Goal: Browse casually: Explore the website without a specific task or goal

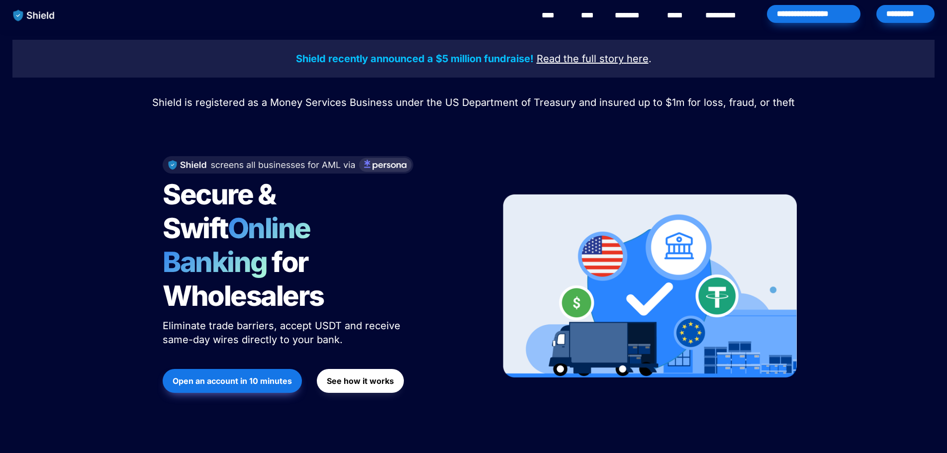
click at [280, 202] on span "Secure & Swift" at bounding box center [221, 212] width 117 height 68
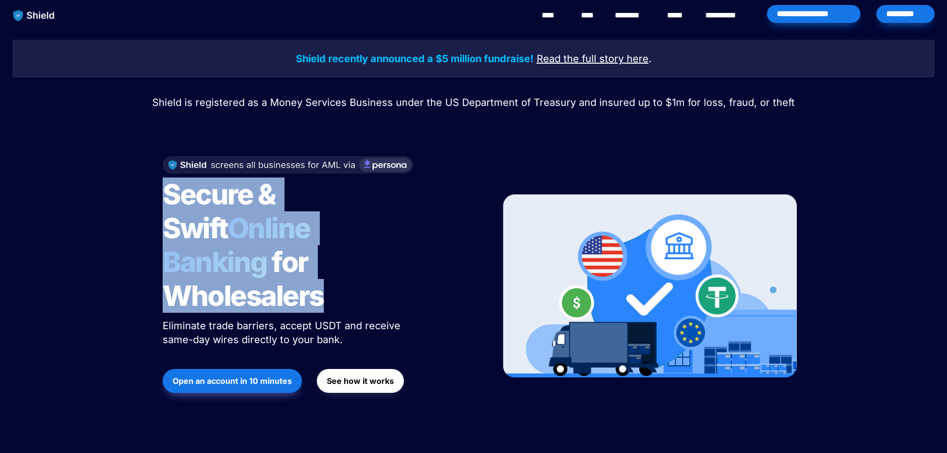
click at [280, 202] on span "Secure & Swift" at bounding box center [221, 212] width 117 height 68
click at [336, 257] on h1 "Secure & Swift Online Banking for Wholesalers" at bounding box center [287, 245] width 249 height 143
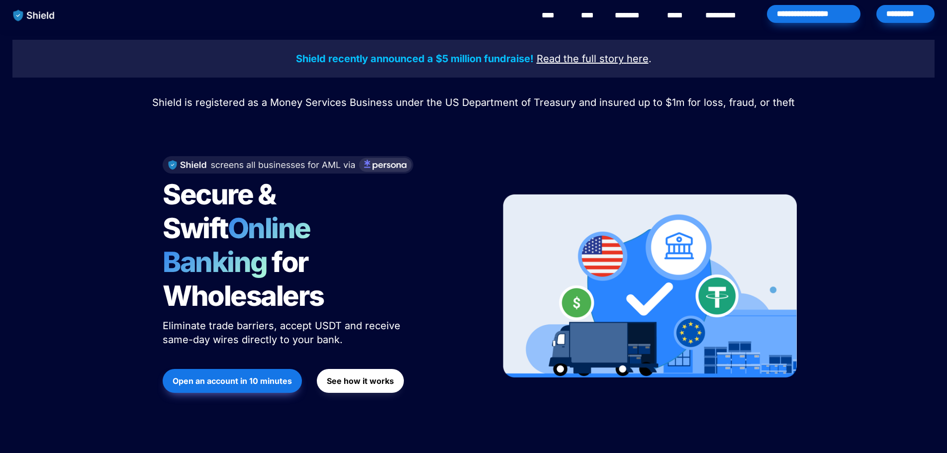
click at [336, 257] on h1 "Secure & Swift Online Banking for Wholesalers" at bounding box center [287, 245] width 249 height 143
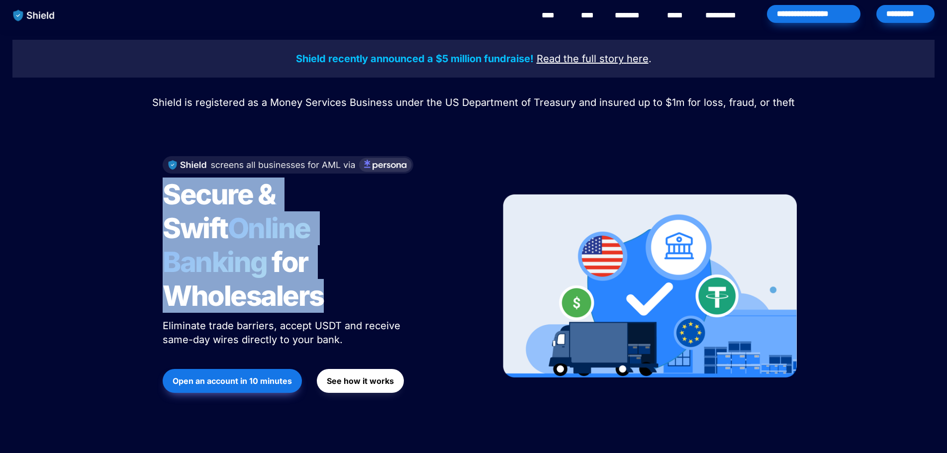
click at [336, 257] on h1 "Secure & Swift Online Banking for Wholesalers" at bounding box center [287, 245] width 249 height 143
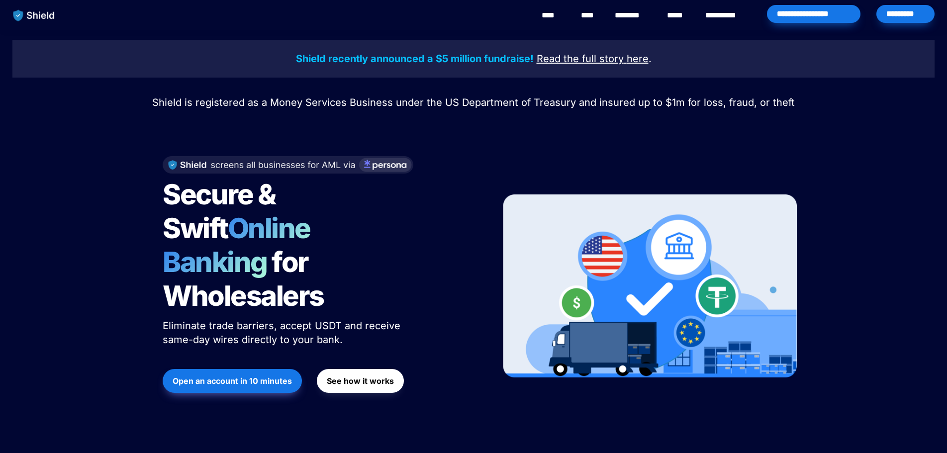
click at [355, 320] on span "Eliminate trade barriers, accept USDT and receive same-day wires directly to yo…" at bounding box center [283, 333] width 241 height 26
click at [179, 197] on span "Secure & Swift" at bounding box center [221, 212] width 117 height 68
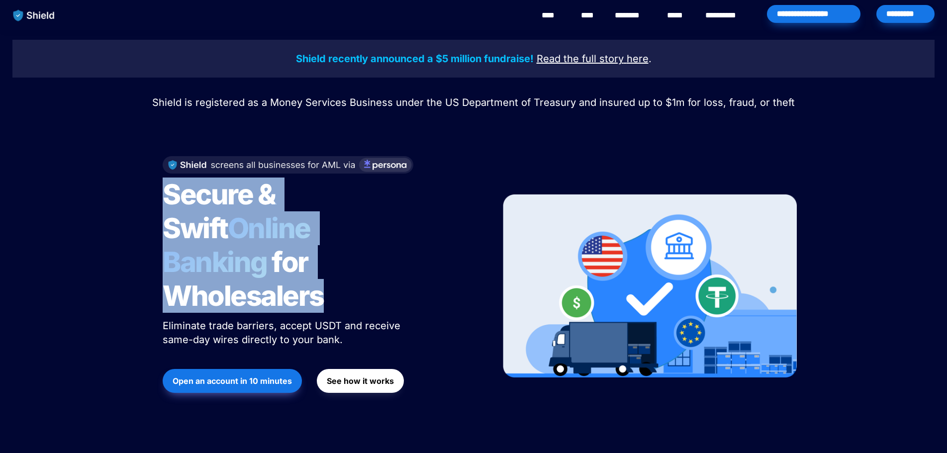
drag, startPoint x: 179, startPoint y: 197, endPoint x: 359, endPoint y: 256, distance: 189.6
click at [359, 256] on h1 "Secure & Swift Online Banking for Wholesalers" at bounding box center [287, 245] width 249 height 143
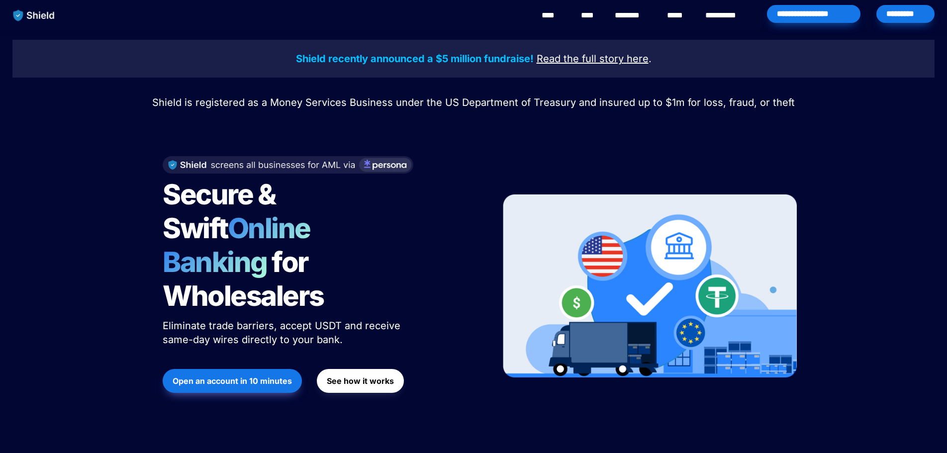
click at [359, 256] on h1 "Secure & Swift Online Banking for Wholesalers" at bounding box center [287, 245] width 249 height 143
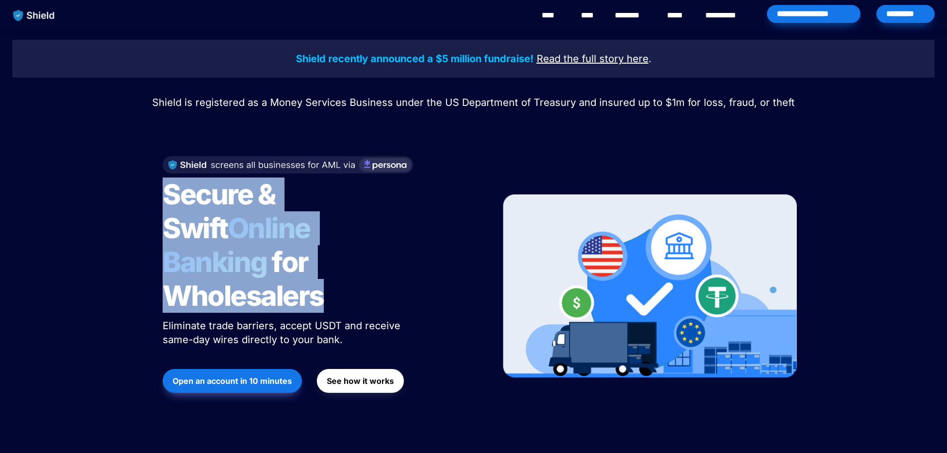
click at [359, 256] on h1 "Secure & Swift Online Banking for Wholesalers" at bounding box center [287, 245] width 249 height 143
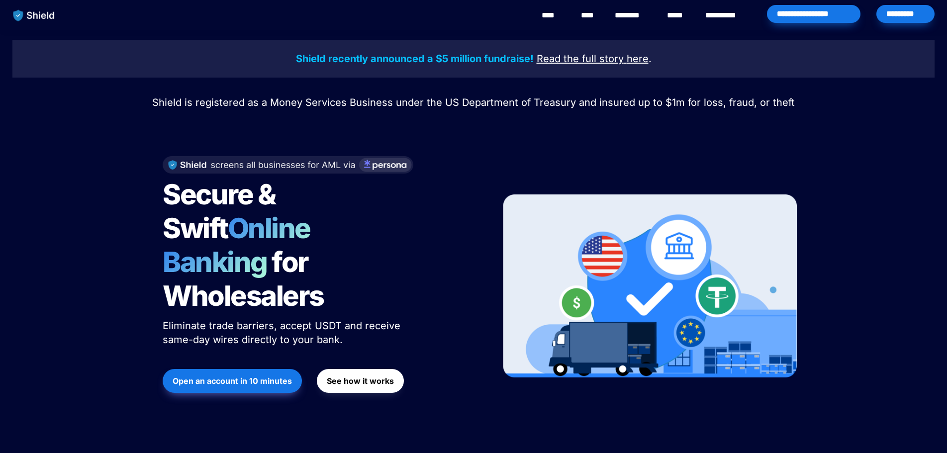
click at [387, 320] on span "Eliminate trade barriers, accept USDT and receive same-day wires directly to yo…" at bounding box center [283, 333] width 241 height 26
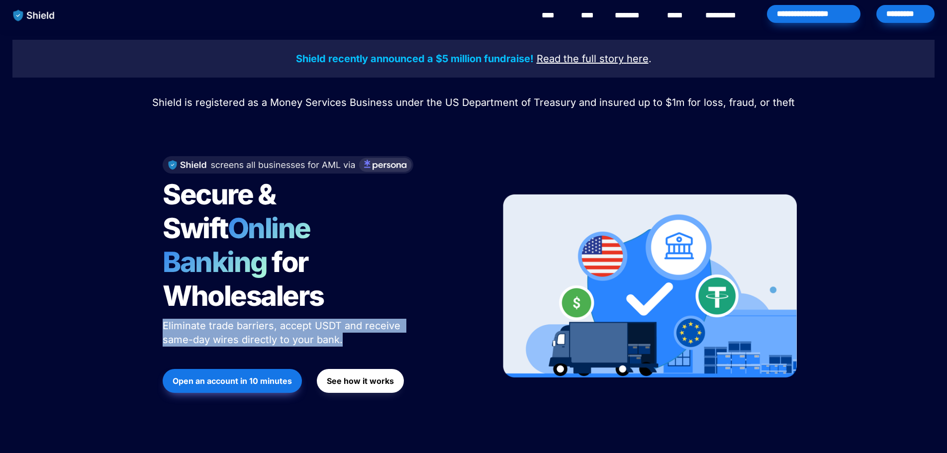
click at [387, 320] on span "Eliminate trade barriers, accept USDT and receive same-day wires directly to yo…" at bounding box center [283, 333] width 241 height 26
click at [390, 317] on p "Eliminate trade barriers, accept USDT and receive same-day wires directly to yo…" at bounding box center [287, 333] width 249 height 32
drag, startPoint x: 390, startPoint y: 305, endPoint x: 162, endPoint y: 296, distance: 228.5
click at [162, 296] on div "Secure & Swift Online Banking for Wholesalers Eliminate trade barriers, accept …" at bounding box center [319, 286] width 338 height 280
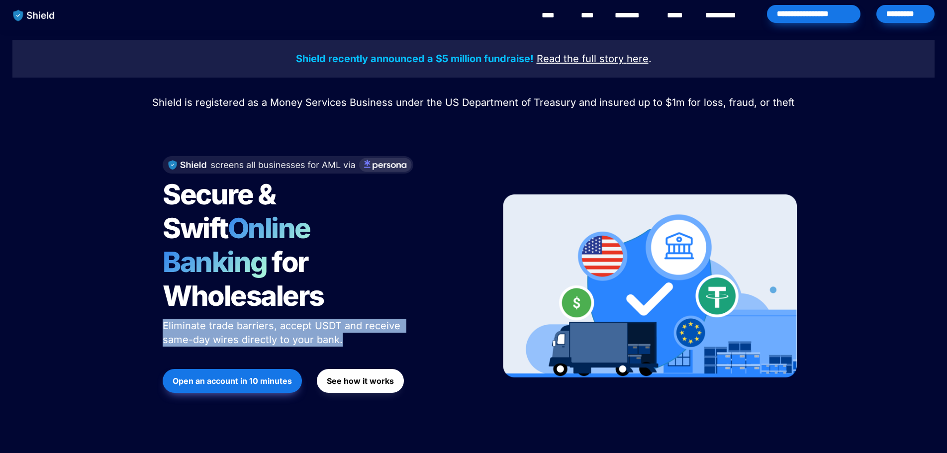
drag, startPoint x: 162, startPoint y: 296, endPoint x: 341, endPoint y: 307, distance: 179.5
click at [341, 307] on div "Secure & Swift Online Banking for Wholesalers Eliminate trade barriers, accept …" at bounding box center [319, 286] width 338 height 280
click at [341, 317] on p "Eliminate trade barriers, accept USDT and receive same-day wires directly to yo…" at bounding box center [287, 333] width 249 height 32
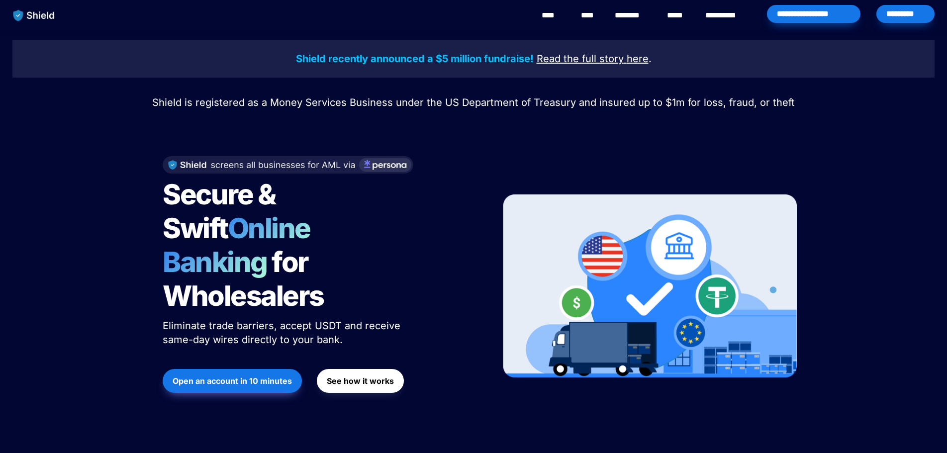
click at [262, 209] on span "Secure & Swift" at bounding box center [221, 212] width 117 height 68
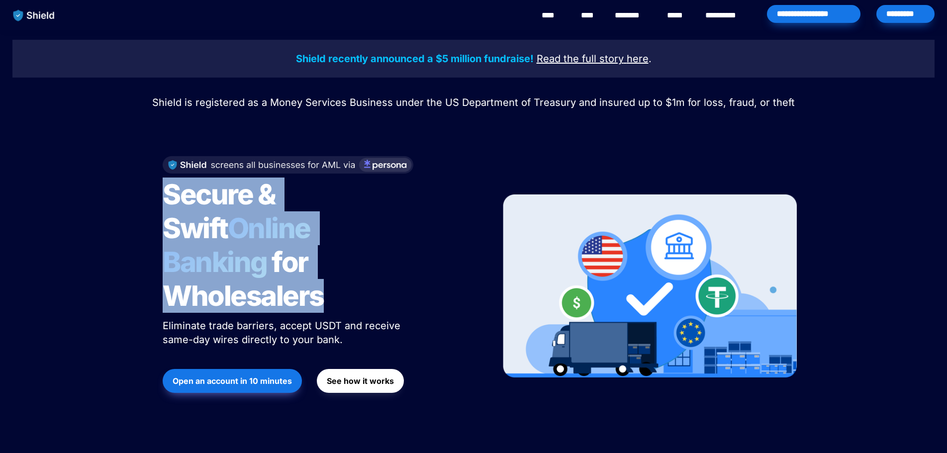
click at [262, 209] on span "Secure & Swift" at bounding box center [221, 212] width 117 height 68
click at [319, 256] on span "for Wholesalers" at bounding box center [243, 279] width 161 height 68
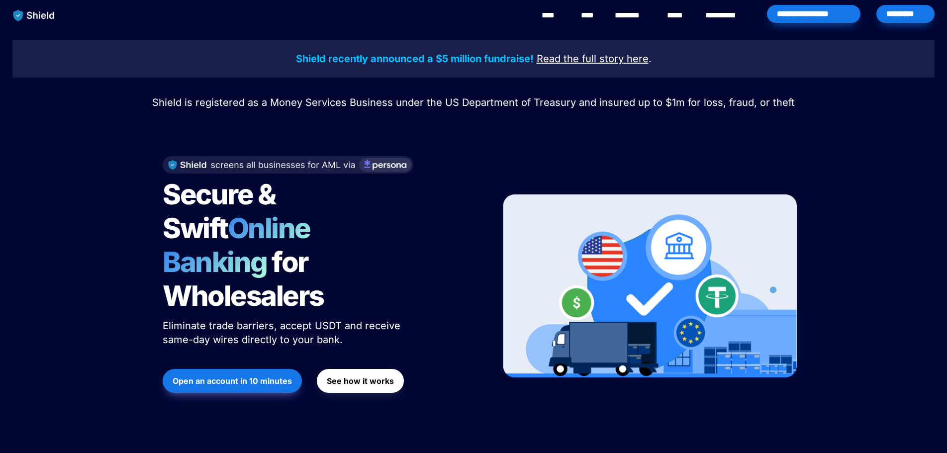
click at [366, 317] on p "Eliminate trade barriers, accept USDT and receive same-day wires directly to yo…" at bounding box center [287, 333] width 249 height 32
click at [176, 102] on span "Shield is registered as a Money Services Business under the US Department of Tr…" at bounding box center [473, 103] width 643 height 12
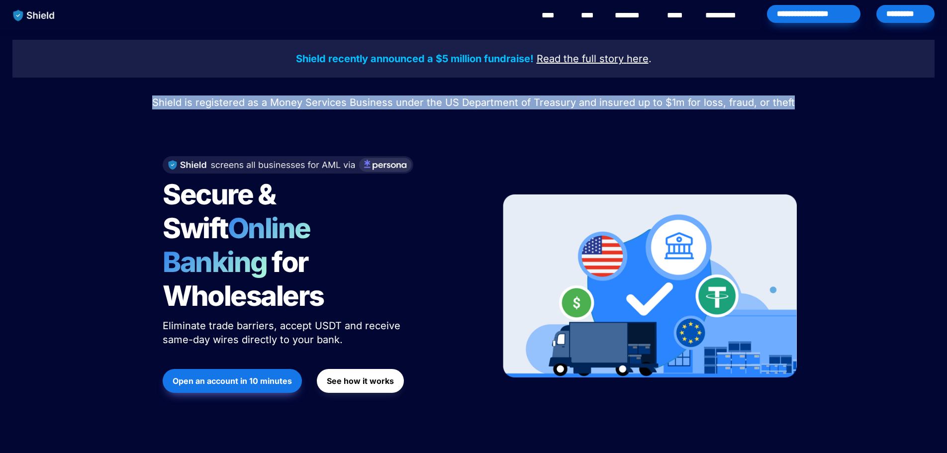
drag, startPoint x: 176, startPoint y: 102, endPoint x: 815, endPoint y: 105, distance: 639.3
click at [815, 106] on p "Shield is registered as a Money Services Business under the US Department of Tr…" at bounding box center [473, 103] width 922 height 18
click at [815, 105] on p "Shield is registered as a Money Services Business under the US Department of Tr…" at bounding box center [473, 103] width 922 height 18
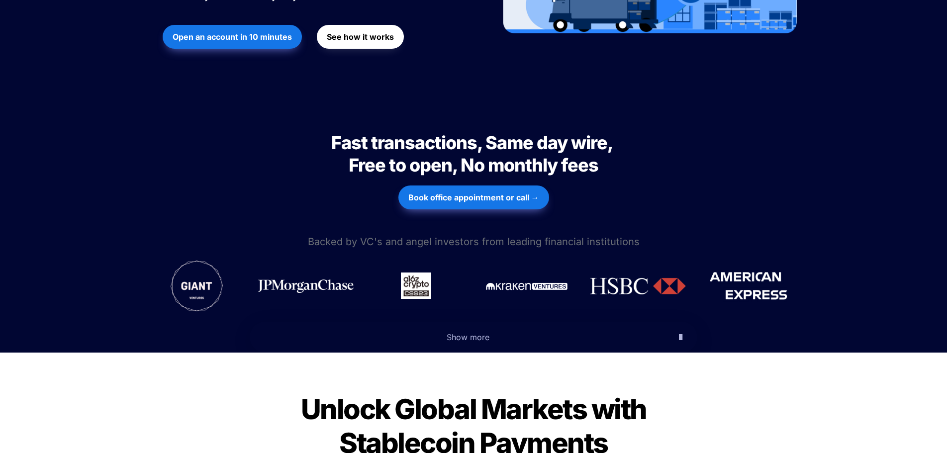
scroll to position [348, 0]
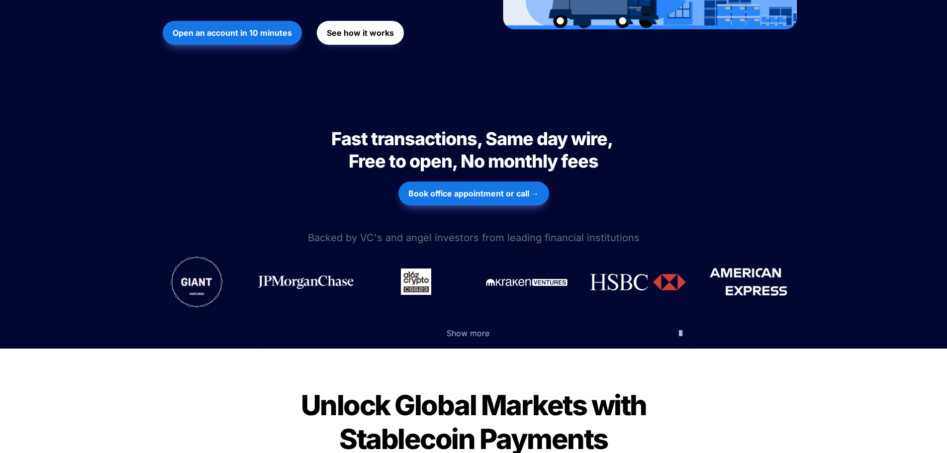
click at [360, 128] on span "Fast transactions, Same day wire, Free to open, No monthly fees" at bounding box center [473, 150] width 285 height 44
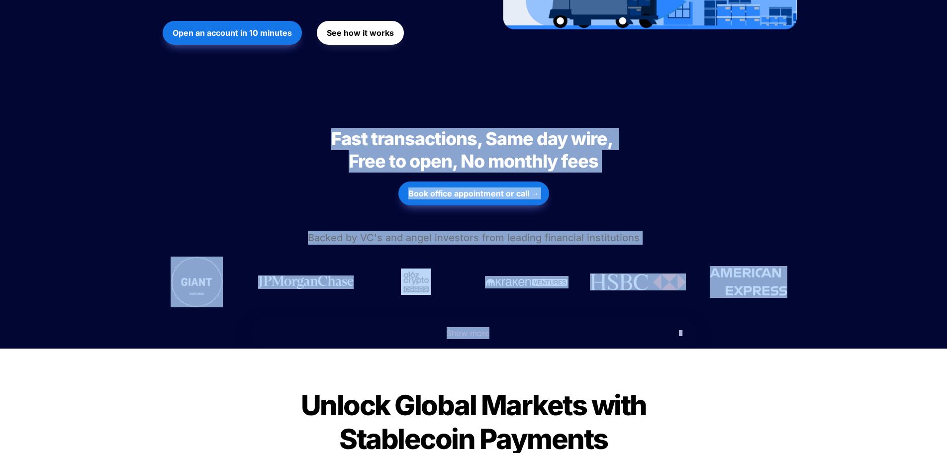
drag, startPoint x: 360, startPoint y: 113, endPoint x: 500, endPoint y: 316, distance: 246.7
click at [500, 349] on p at bounding box center [473, 357] width 348 height 16
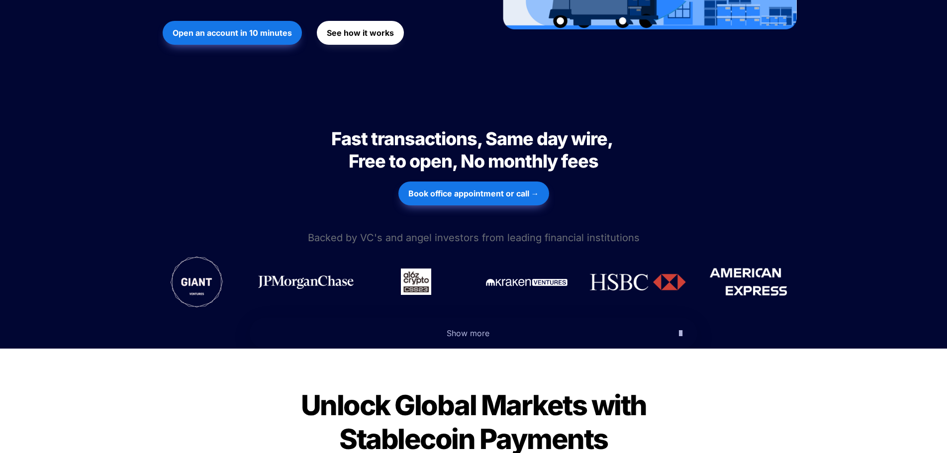
click at [449, 128] on span "Fast transactions, Same day wire, Free to open, No monthly fees" at bounding box center [473, 150] width 285 height 44
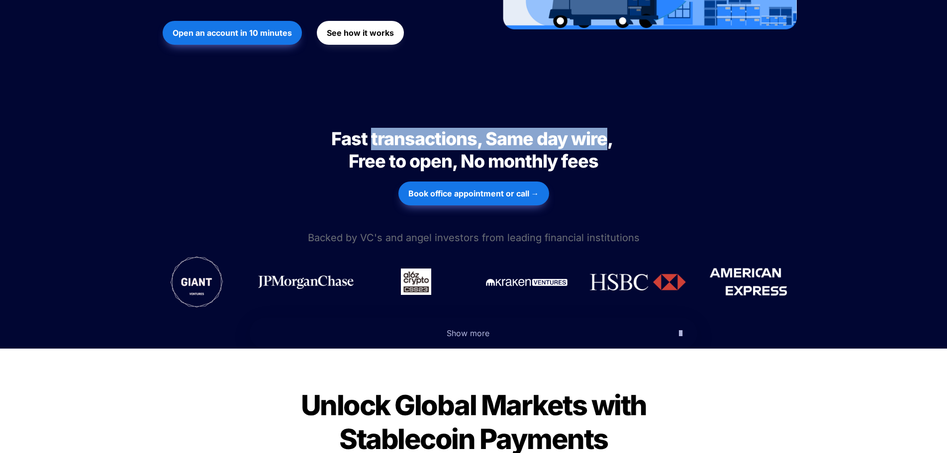
drag, startPoint x: 449, startPoint y: 101, endPoint x: 572, endPoint y: 109, distance: 122.7
click at [572, 128] on span "Fast transactions, Same day wire, Free to open, No monthly fees" at bounding box center [473, 150] width 285 height 44
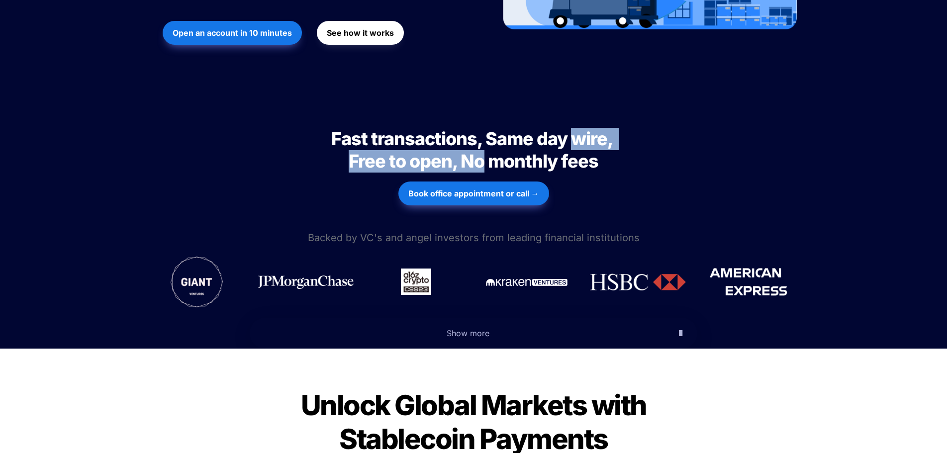
drag, startPoint x: 572, startPoint y: 109, endPoint x: 463, endPoint y: 129, distance: 110.3
click at [463, 129] on span "Fast transactions, Same day wire, Free to open, No monthly fees" at bounding box center [473, 150] width 285 height 44
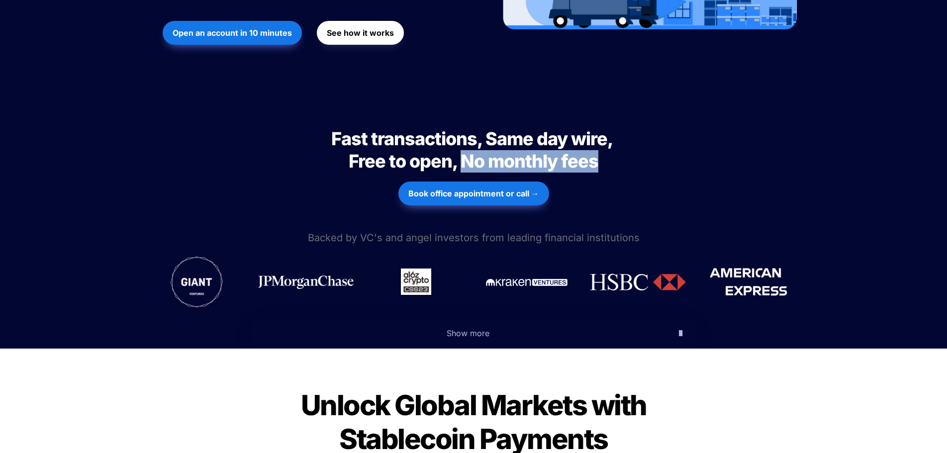
drag, startPoint x: 463, startPoint y: 129, endPoint x: 599, endPoint y: 138, distance: 137.1
click at [599, 138] on h2 "Fast transactions, Same day wire, Free to open, No monthly fees" at bounding box center [473, 150] width 348 height 53
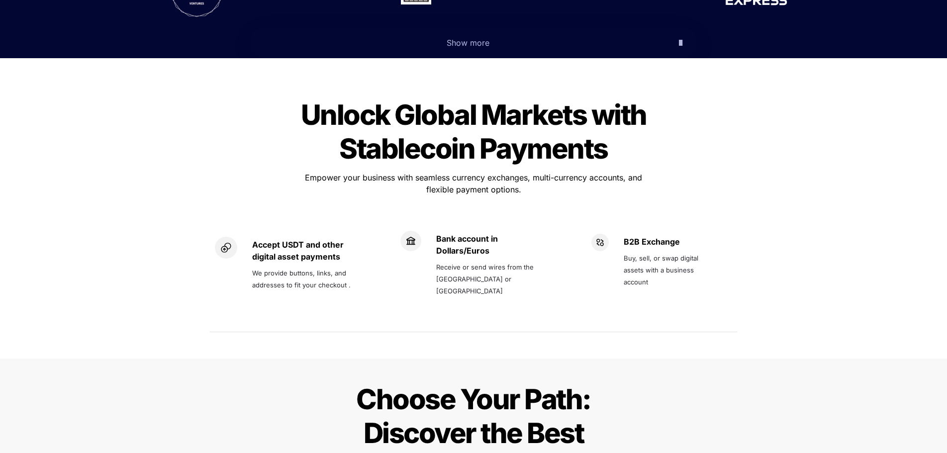
scroll to position [647, 0]
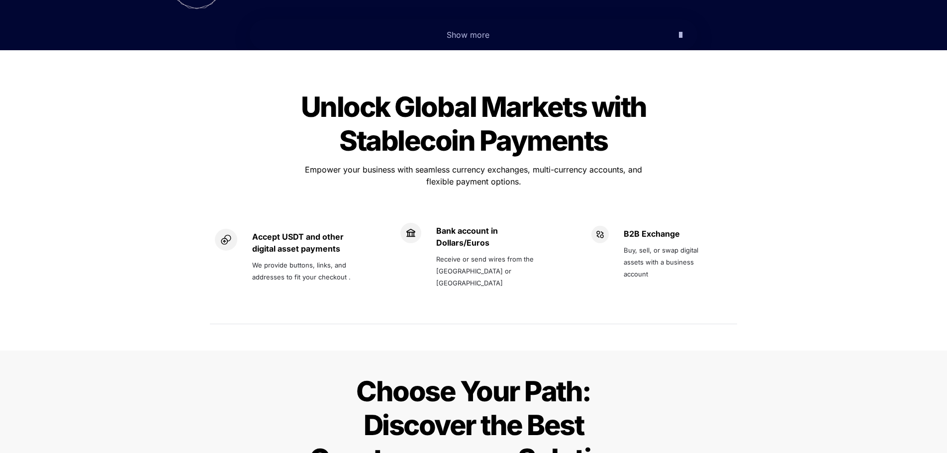
click at [416, 95] on span "Unlock Global Markets with Stablecoin Payments" at bounding box center [476, 124] width 351 height 68
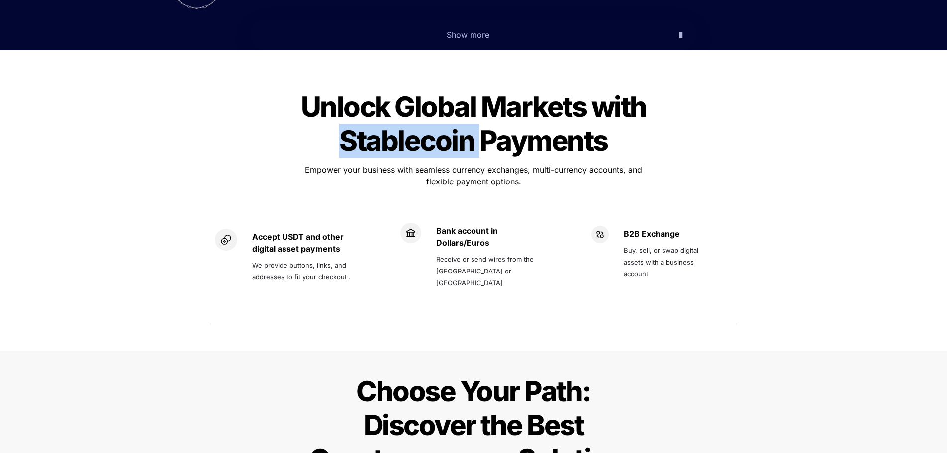
click at [416, 95] on span "Unlock Global Markets with Stablecoin Payments" at bounding box center [476, 124] width 351 height 68
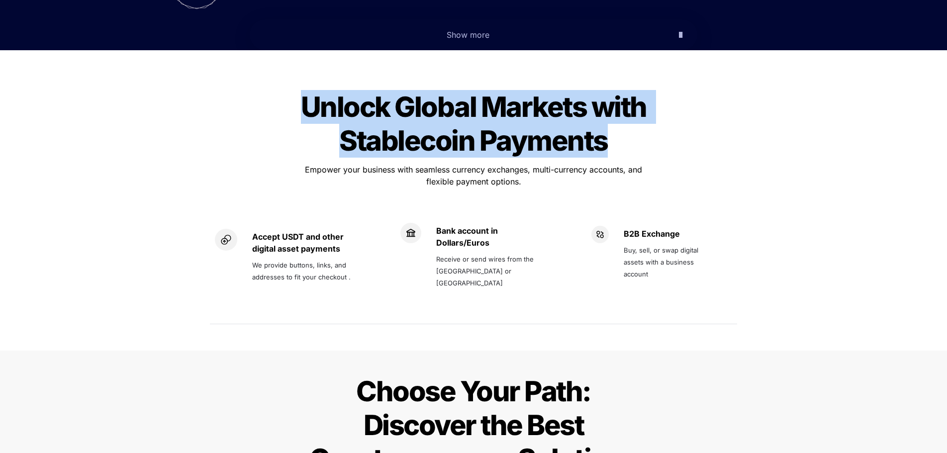
click at [416, 95] on span "Unlock Global Markets with Stablecoin Payments" at bounding box center [476, 124] width 351 height 68
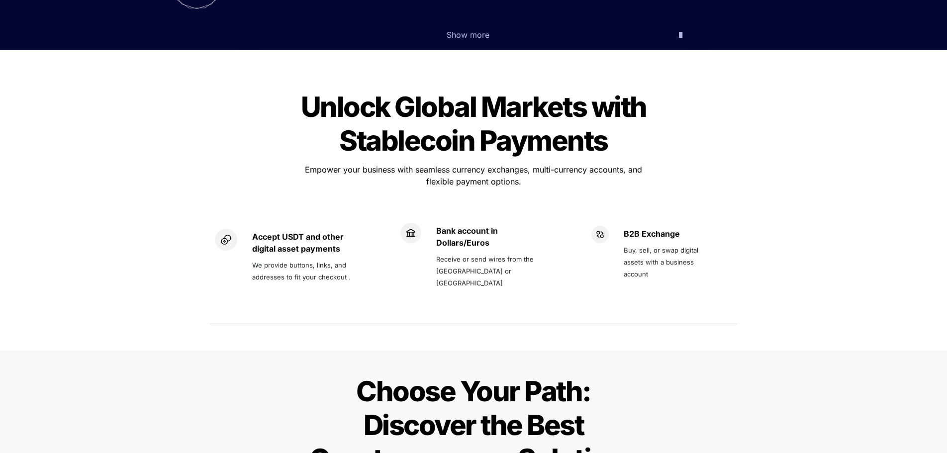
click at [455, 162] on p "Empower your business with seamless currency exchanges, multi-currency accounts…" at bounding box center [473, 176] width 348 height 28
click at [474, 251] on p "Receive or send wires from the [GEOGRAPHIC_DATA] or [GEOGRAPHIC_DATA]" at bounding box center [490, 271] width 108 height 40
click at [366, 384] on span "Choose Your Path: Discover the Best Cryptocurrency Solutions" at bounding box center [473, 425] width 329 height 101
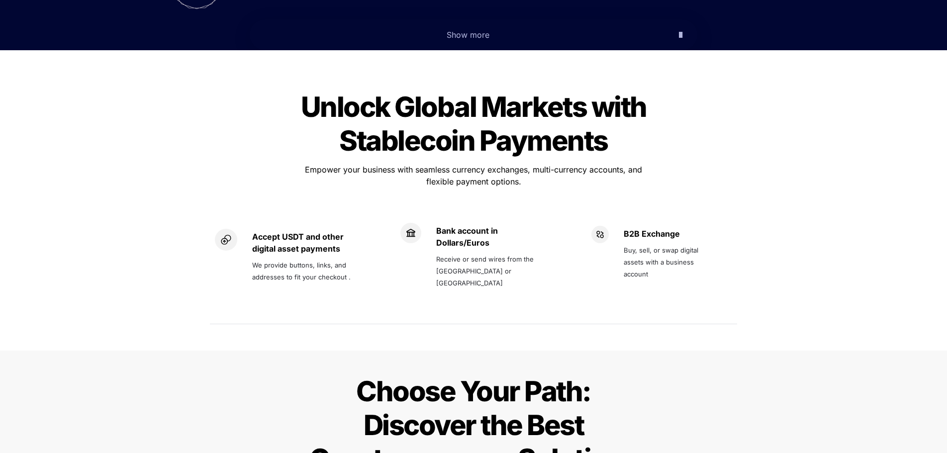
click at [677, 246] on span "Buy, sell, or swap digital assets with a business account" at bounding box center [662, 262] width 77 height 32
drag, startPoint x: 673, startPoint y: 311, endPoint x: 677, endPoint y: 322, distance: 11.8
click at [673, 312] on div "Unlock Global Markets with Stablecoin Payments Unlock Global Markets with Stabl…" at bounding box center [473, 208] width 947 height 285
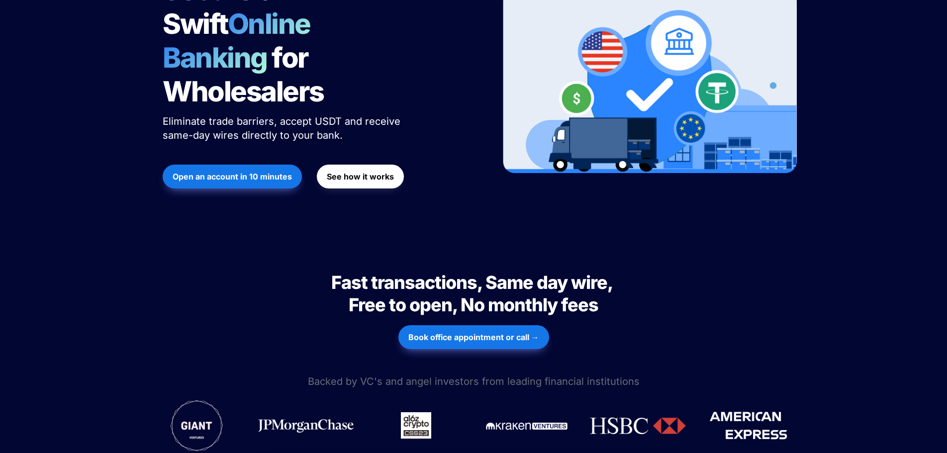
scroll to position [348, 0]
